Goal: Information Seeking & Learning: Find specific fact

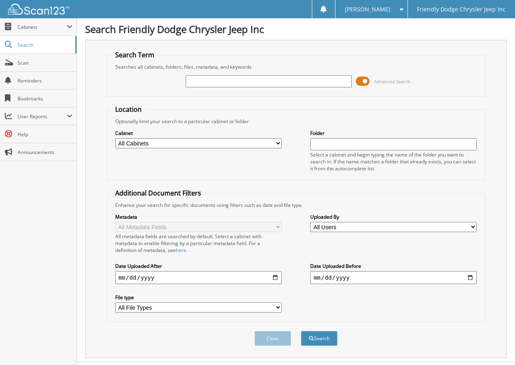
click at [206, 83] on input "text" at bounding box center [269, 81] width 166 height 12
type input "[PERSON_NAME]"
click at [301, 331] on button "Search" at bounding box center [319, 338] width 37 height 15
